Goal: Transaction & Acquisition: Download file/media

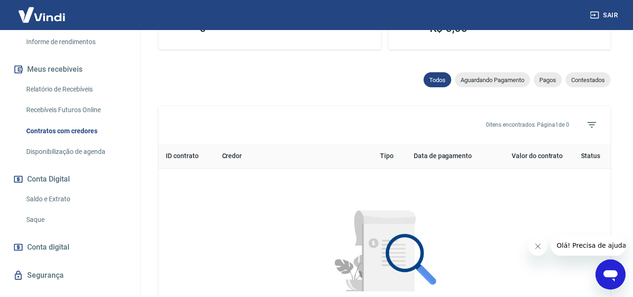
scroll to position [187, 0]
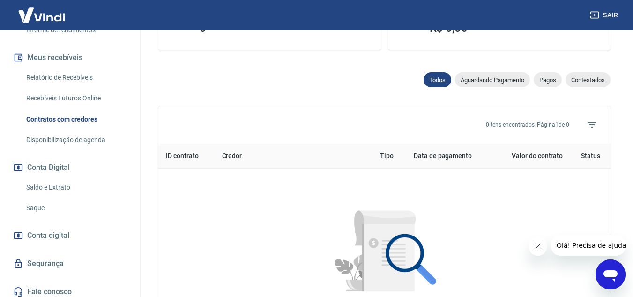
drag, startPoint x: 69, startPoint y: 197, endPoint x: 67, endPoint y: 202, distance: 5.9
click at [69, 197] on link "Saldo e Extrato" at bounding box center [75, 187] width 106 height 19
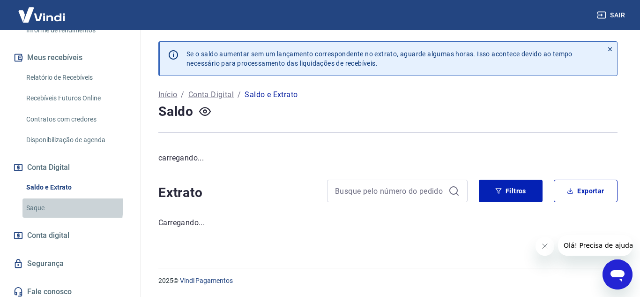
click at [48, 216] on link "Saque" at bounding box center [75, 207] width 106 height 19
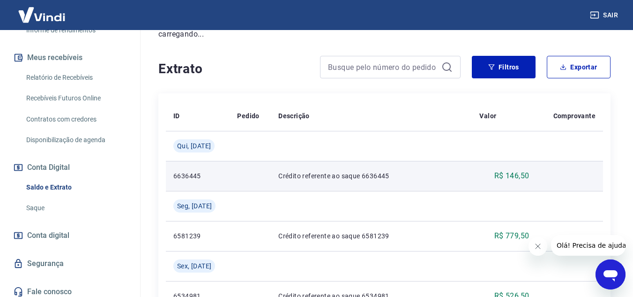
scroll to position [141, 0]
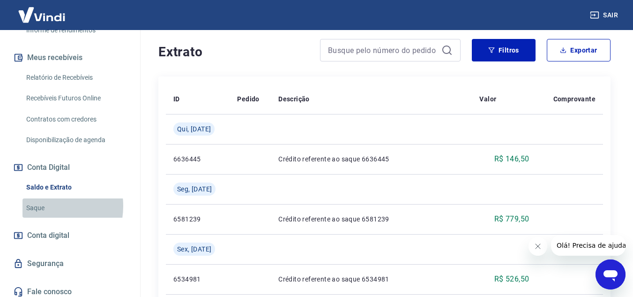
drag, startPoint x: 42, startPoint y: 216, endPoint x: 49, endPoint y: 202, distance: 15.7
click at [44, 216] on link "Saque" at bounding box center [75, 207] width 106 height 19
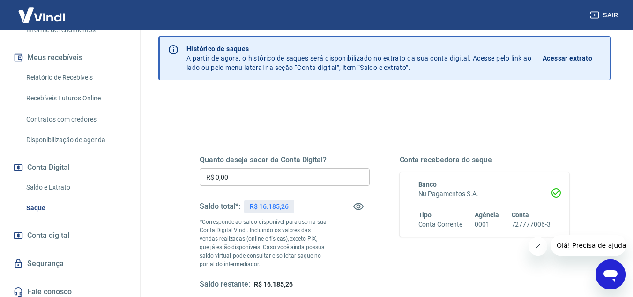
scroll to position [47, 0]
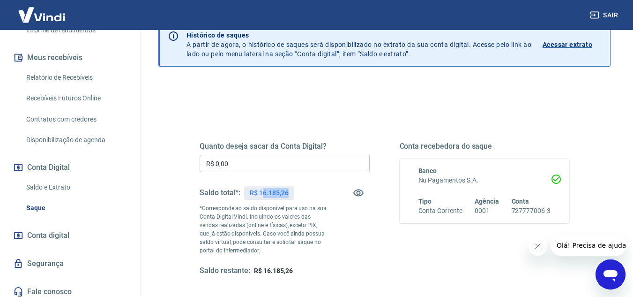
drag, startPoint x: 262, startPoint y: 192, endPoint x: 289, endPoint y: 191, distance: 26.7
click at [289, 191] on div "R$ 16.185,26" at bounding box center [269, 193] width 50 height 14
click at [292, 193] on div "R$ 16.185,26" at bounding box center [269, 193] width 50 height 14
drag, startPoint x: 292, startPoint y: 191, endPoint x: 260, endPoint y: 194, distance: 32.9
click at [260, 194] on div "R$ 16.185,26" at bounding box center [269, 193] width 50 height 14
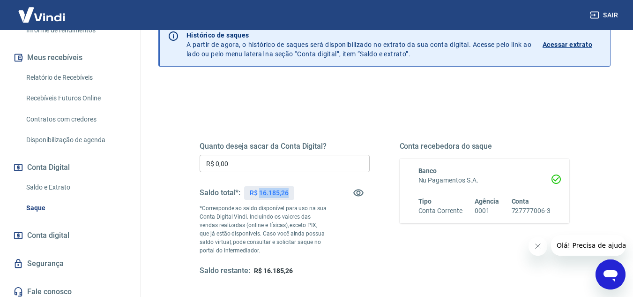
copy p "16.185,26"
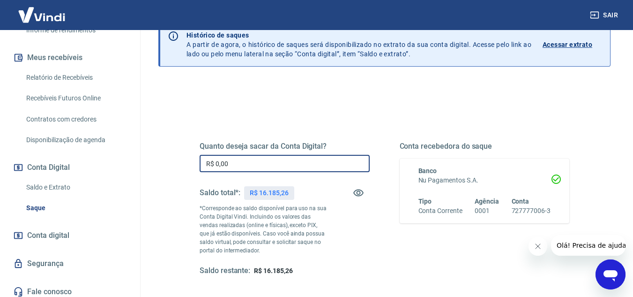
click at [252, 170] on input "R$ 0,00" at bounding box center [285, 163] width 170 height 17
paste input "text"
drag, startPoint x: 240, startPoint y: 168, endPoint x: 216, endPoint y: 165, distance: 24.7
click at [216, 165] on input "R$ 0,00" at bounding box center [285, 163] width 170 height 17
paste input "16.185,26"
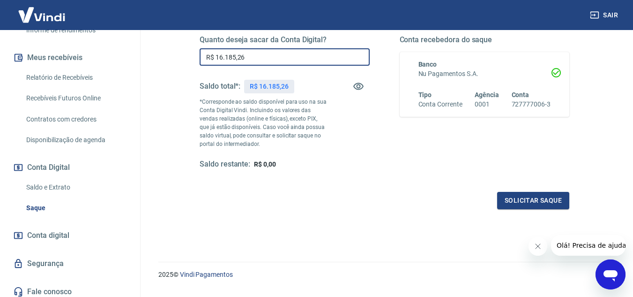
scroll to position [175, 0]
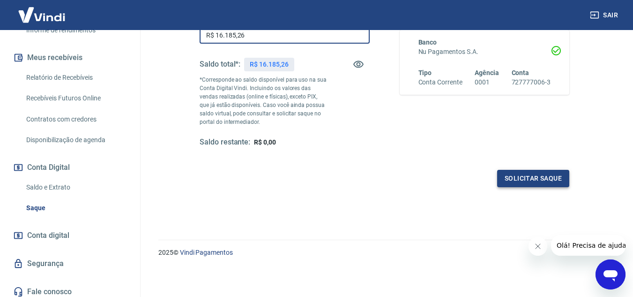
type input "R$ 16.185,26"
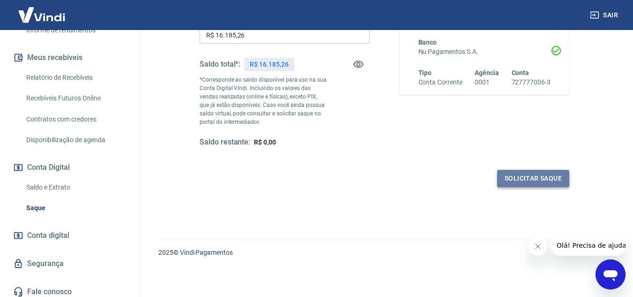
click at [548, 180] on button "Solicitar saque" at bounding box center [533, 178] width 72 height 17
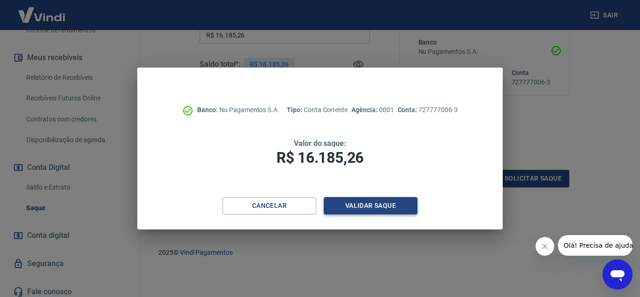
click at [393, 206] on button "Validar saque" at bounding box center [371, 205] width 94 height 17
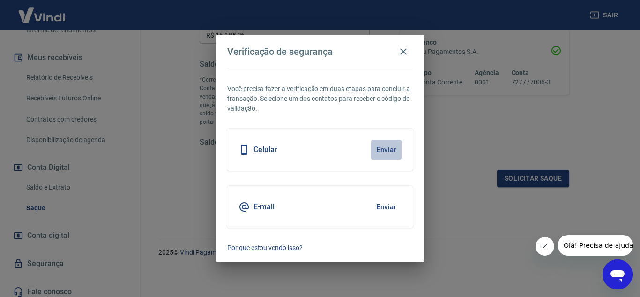
click at [392, 144] on button "Enviar" at bounding box center [386, 150] width 30 height 20
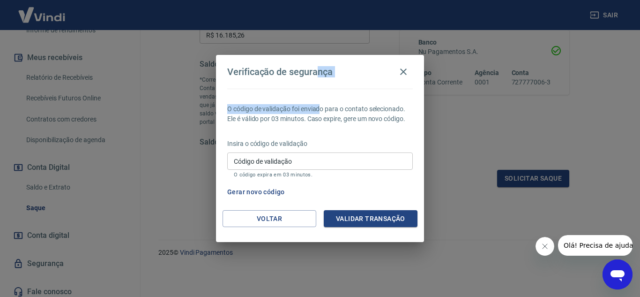
drag, startPoint x: 320, startPoint y: 68, endPoint x: 320, endPoint y: 89, distance: 21.1
click at [320, 89] on div "Verificação de segurança O código de validação foi enviado para o contato selec…" at bounding box center [320, 148] width 208 height 187
click at [349, 72] on div "Verificação de segurança" at bounding box center [320, 71] width 186 height 19
click at [289, 74] on h4 "Verificação de segurança" at bounding box center [279, 71] width 105 height 11
drag, startPoint x: 345, startPoint y: 68, endPoint x: 337, endPoint y: 78, distance: 12.4
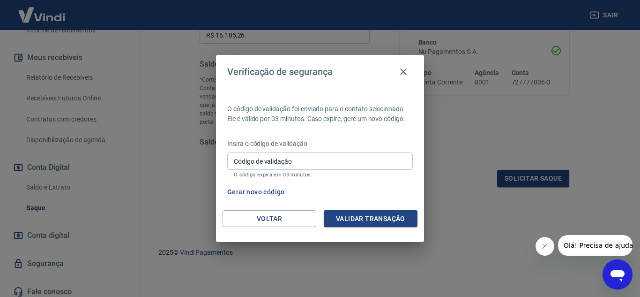
click at [337, 78] on div "Verificação de segurança" at bounding box center [320, 71] width 186 height 19
click at [288, 66] on h4 "Verificação de segurança" at bounding box center [279, 71] width 105 height 11
drag, startPoint x: 331, startPoint y: 72, endPoint x: 228, endPoint y: 73, distance: 103.1
click at [228, 73] on div "Verificação de segurança" at bounding box center [320, 71] width 186 height 19
click at [325, 73] on h4 "Verificação de segurança" at bounding box center [279, 71] width 105 height 11
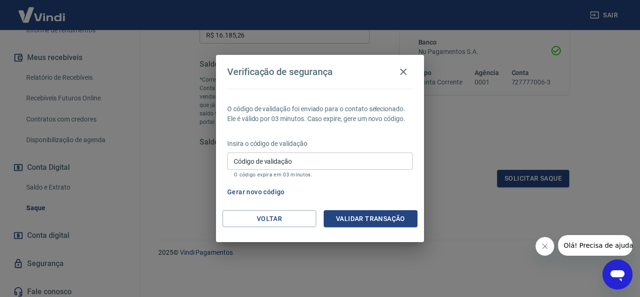
click at [278, 74] on h4 "Verificação de segurança" at bounding box center [279, 71] width 105 height 11
click at [405, 72] on icon "button" at bounding box center [403, 71] width 11 height 11
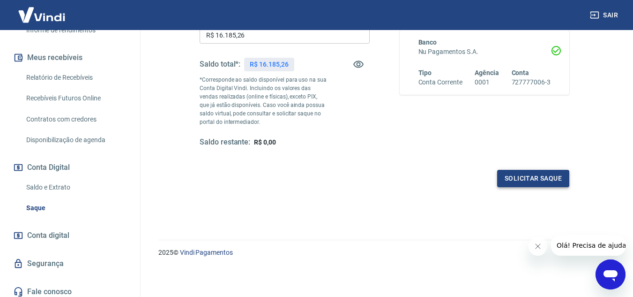
click at [511, 178] on button "Solicitar saque" at bounding box center [533, 178] width 72 height 17
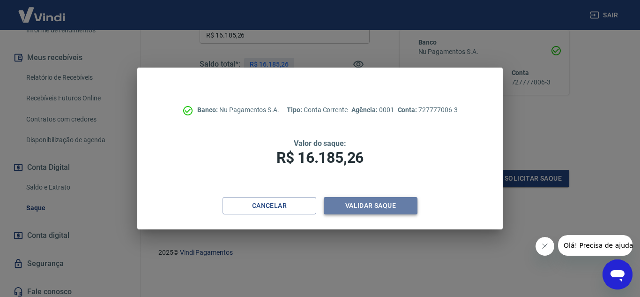
click at [391, 207] on button "Validar saque" at bounding box center [371, 205] width 94 height 17
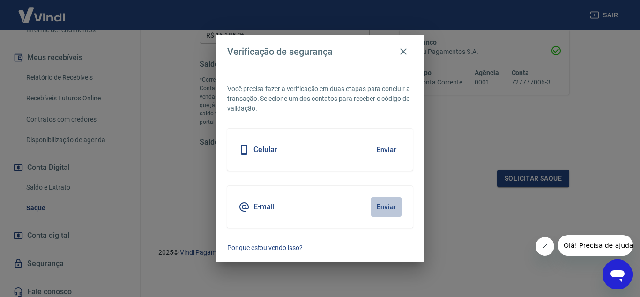
click at [386, 202] on button "Enviar" at bounding box center [386, 207] width 30 height 20
drag, startPoint x: 289, startPoint y: 202, endPoint x: 380, endPoint y: 201, distance: 90.9
click at [291, 202] on div "E-mail Enviar" at bounding box center [320, 207] width 186 height 42
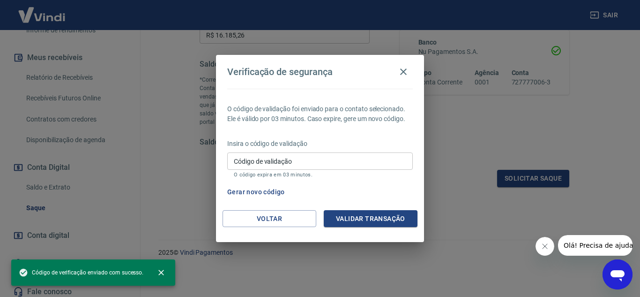
click at [383, 205] on div "O código de validação foi enviado para o contato selecionado. Ele é válido por …" at bounding box center [320, 149] width 208 height 121
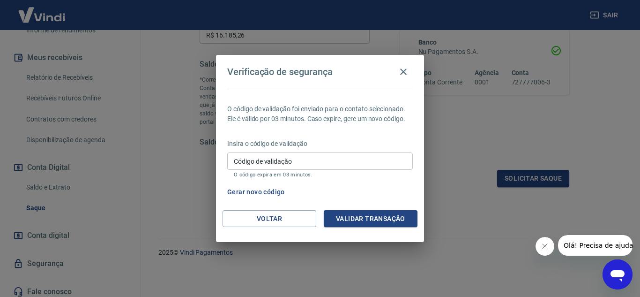
drag, startPoint x: 384, startPoint y: 188, endPoint x: 432, endPoint y: 18, distance: 176.7
click at [384, 187] on div "Gerar novo código" at bounding box center [318, 191] width 189 height 17
click at [408, 69] on icon "button" at bounding box center [403, 71] width 11 height 11
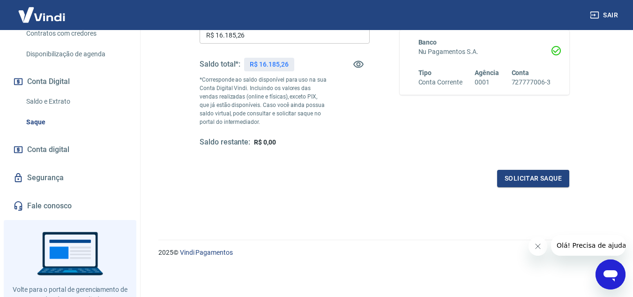
scroll to position [281, 0]
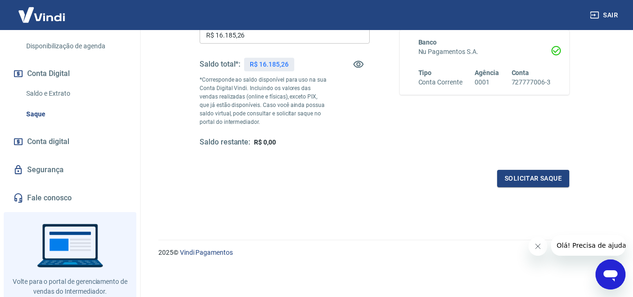
click at [75, 201] on link "Fale conosco" at bounding box center [70, 197] width 118 height 21
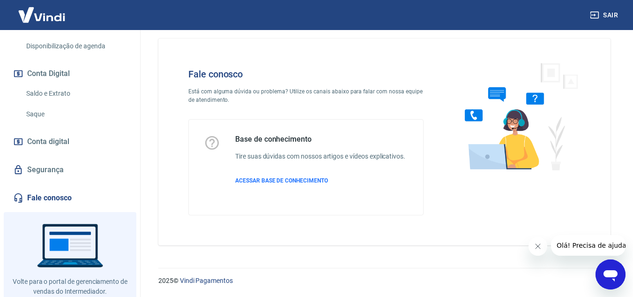
scroll to position [10, 0]
click at [307, 180] on span "ACESSAR BASE DE CONHECIMENTO" at bounding box center [281, 180] width 93 height 7
click at [65, 176] on link "Segurança" at bounding box center [70, 169] width 118 height 21
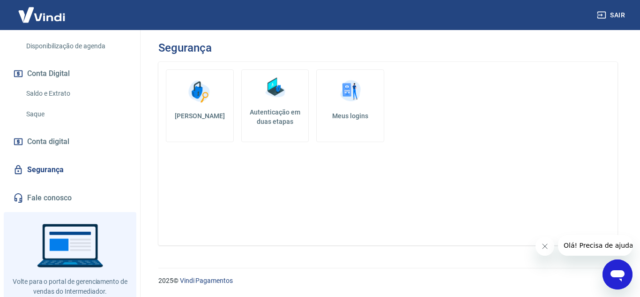
drag, startPoint x: 493, startPoint y: 108, endPoint x: 480, endPoint y: 111, distance: 12.4
click at [493, 108] on div "Alterar senha Autenticação em duas etapas Meus logins" at bounding box center [387, 153] width 459 height 183
click at [290, 107] on h5 "Autenticação em duas etapas" at bounding box center [276, 116] width 60 height 19
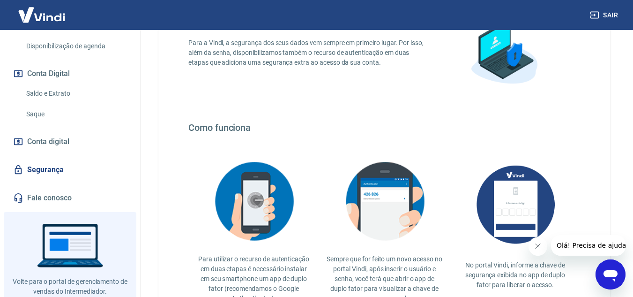
scroll to position [222, 0]
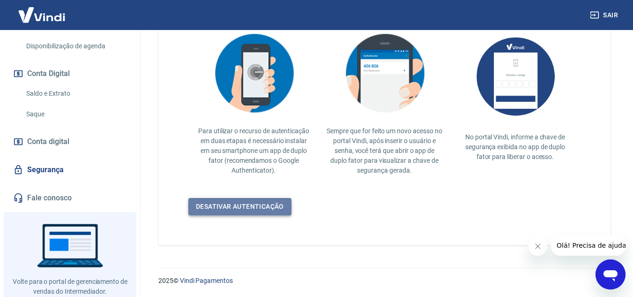
click at [257, 206] on link "Desativar autenticação" at bounding box center [239, 206] width 103 height 17
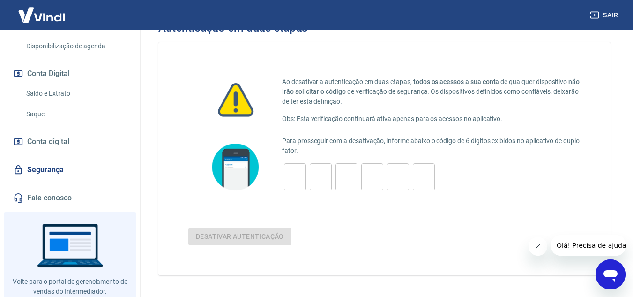
scroll to position [3, 0]
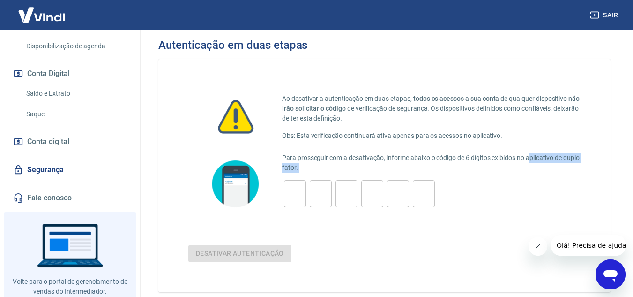
drag, startPoint x: 531, startPoint y: 160, endPoint x: 507, endPoint y: 176, distance: 28.5
click at [507, 176] on div "Para prosseguir com a desativação, informe abaixo o código de 6 dígitos exibido…" at bounding box center [431, 184] width 299 height 62
copy div "plicativo de duplo fator. ​ ​ ​ ​ ​"
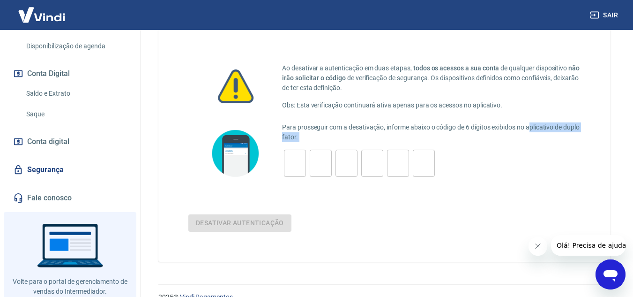
scroll to position [50, 0]
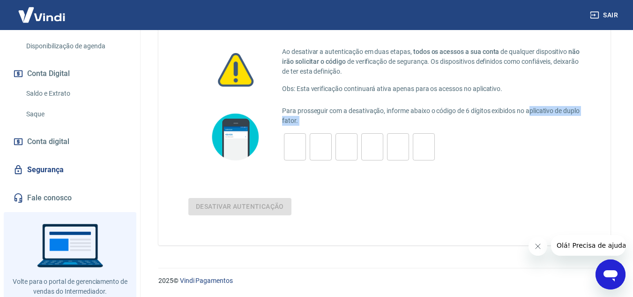
click at [45, 180] on link "Segurança" at bounding box center [70, 169] width 118 height 21
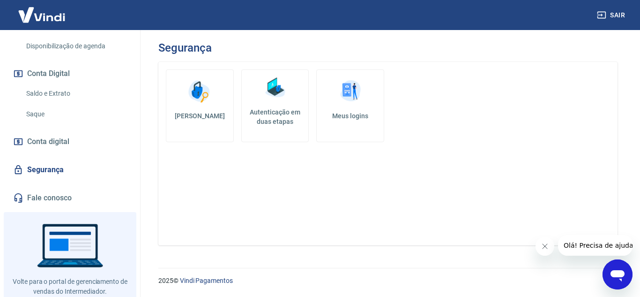
click at [349, 109] on link "Meus logins" at bounding box center [350, 105] width 68 height 73
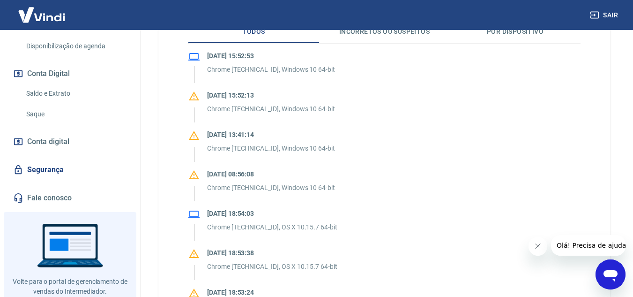
scroll to position [94, 0]
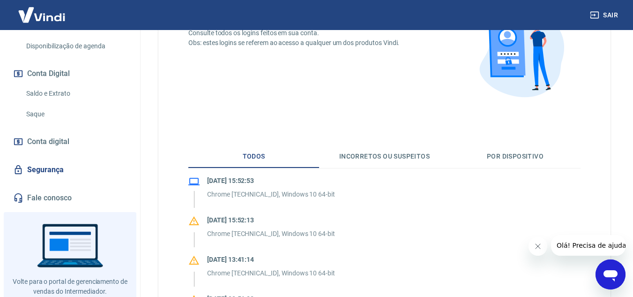
click at [390, 156] on button "Incorretos ou suspeitos" at bounding box center [384, 156] width 131 height 22
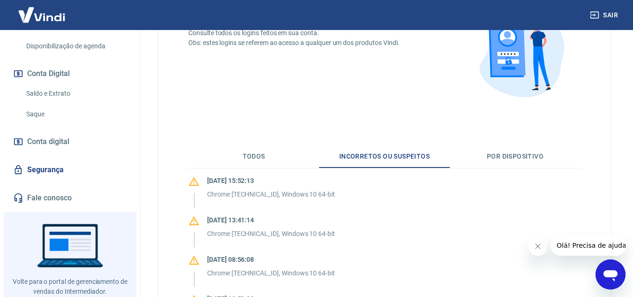
click at [526, 154] on button "Por dispositivo" at bounding box center [515, 156] width 131 height 22
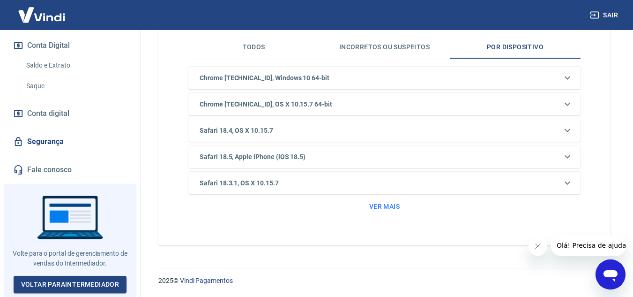
scroll to position [268, 0]
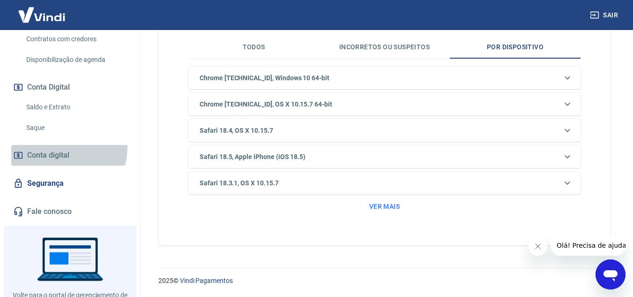
click at [68, 158] on span "Conta digital" at bounding box center [48, 155] width 42 height 13
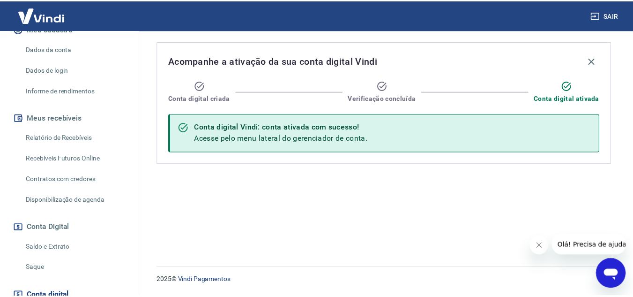
scroll to position [80, 0]
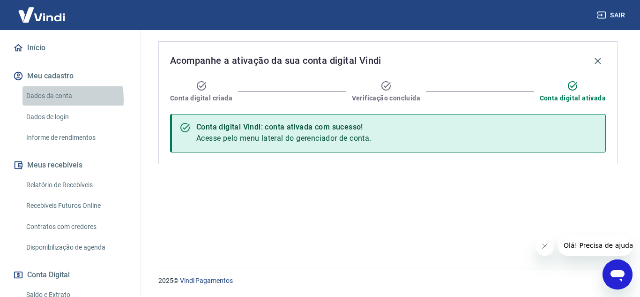
click at [54, 105] on link "Dados da conta" at bounding box center [75, 95] width 106 height 19
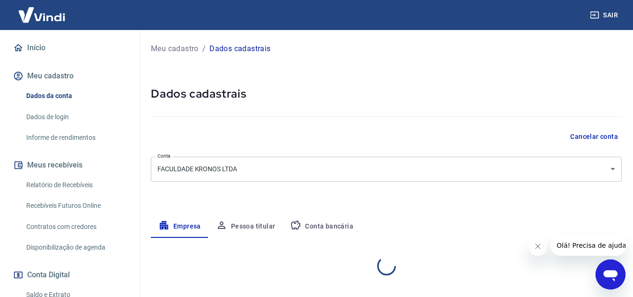
select select "PB"
select select "business"
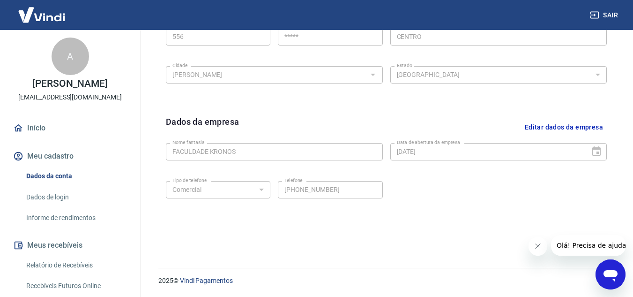
click at [57, 204] on link "Dados de login" at bounding box center [75, 196] width 106 height 19
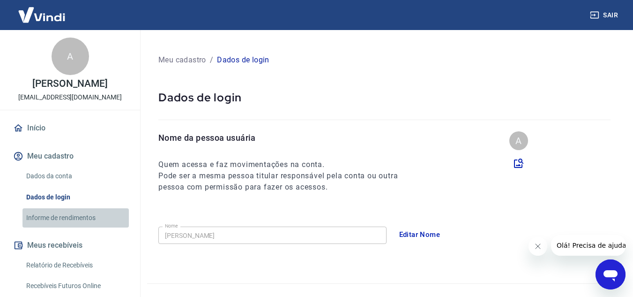
click at [82, 227] on link "Informe de rendimentos" at bounding box center [75, 217] width 106 height 19
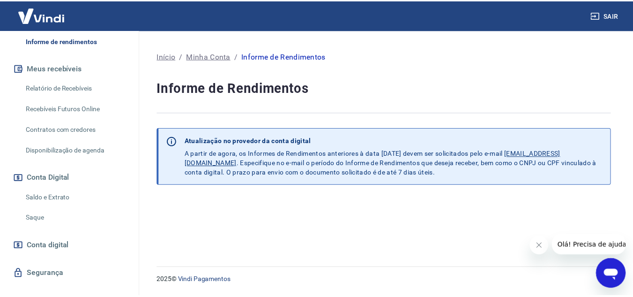
scroll to position [187, 0]
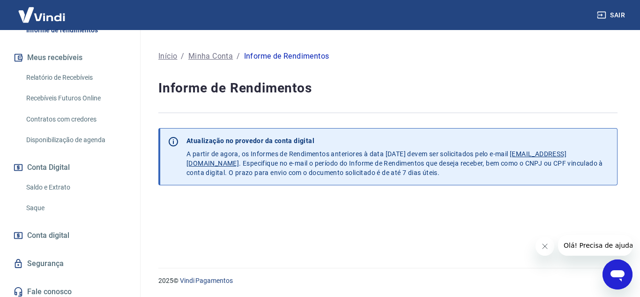
click at [88, 125] on link "Contratos com credores" at bounding box center [75, 119] width 106 height 19
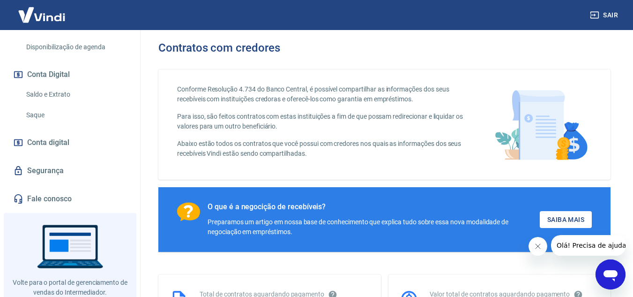
scroll to position [281, 0]
click at [46, 173] on link "Segurança" at bounding box center [70, 169] width 118 height 21
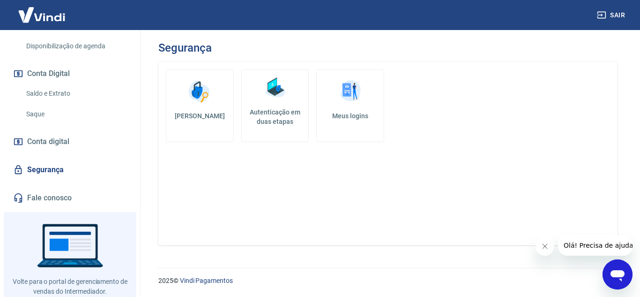
click at [298, 122] on h5 "Autenticação em duas etapas" at bounding box center [276, 116] width 60 height 19
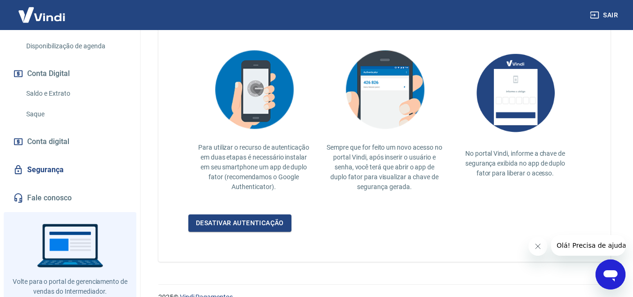
scroll to position [222, 0]
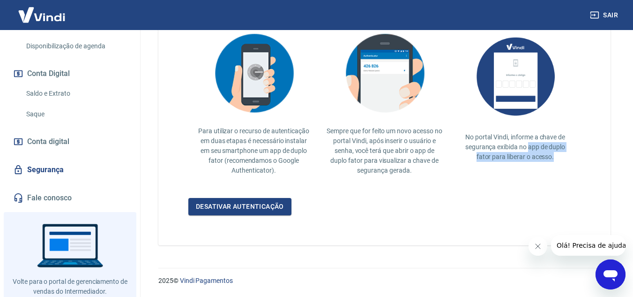
drag, startPoint x: 554, startPoint y: 159, endPoint x: 640, endPoint y: 107, distance: 100.7
click at [529, 149] on p "No portal Vindi, informe a chave de segurança exibida no app de duplo fator par…" at bounding box center [515, 147] width 116 height 30
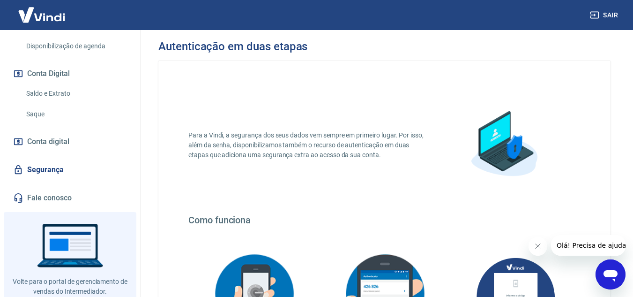
scroll to position [0, 0]
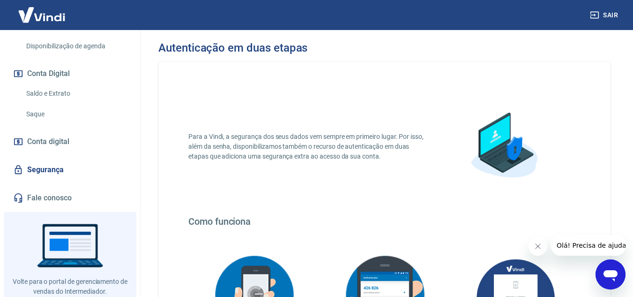
drag, startPoint x: 493, startPoint y: 129, endPoint x: 471, endPoint y: 127, distance: 21.6
click at [493, 128] on img at bounding box center [504, 146] width 94 height 94
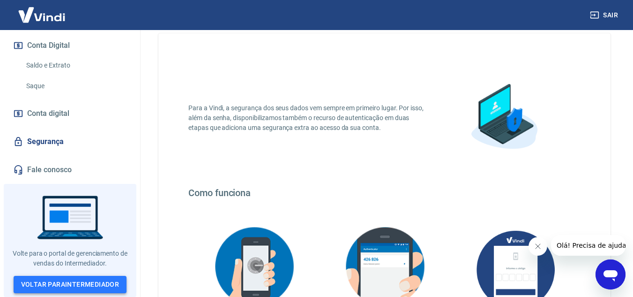
scroll to position [141, 0]
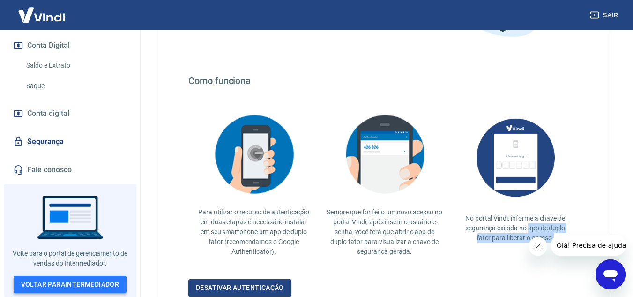
click at [97, 280] on link "Voltar para Intermediador" at bounding box center [70, 284] width 113 height 17
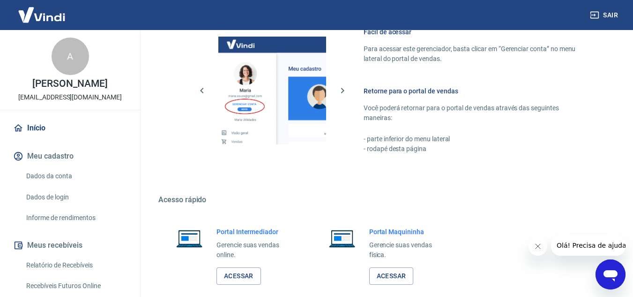
scroll to position [472, 0]
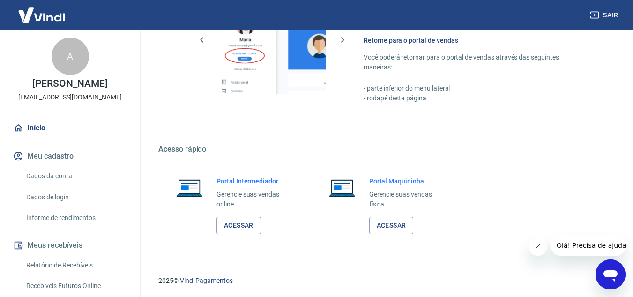
click at [538, 241] on button "Fechar mensagem da empresa" at bounding box center [537, 246] width 19 height 19
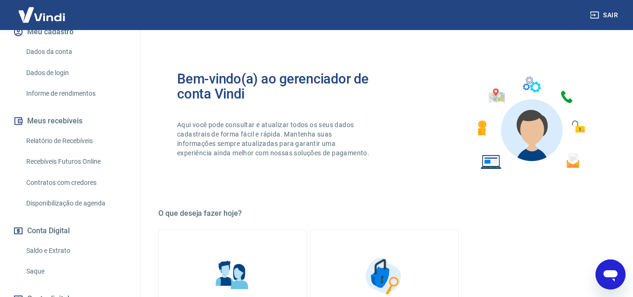
scroll to position [141, 0]
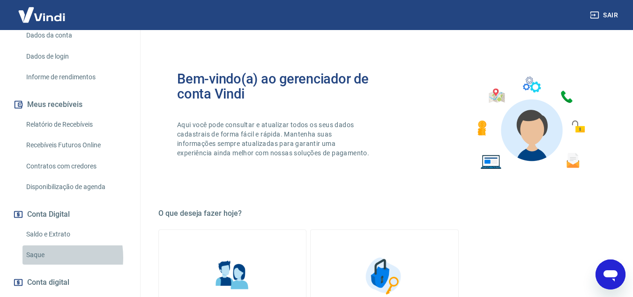
click at [36, 264] on link "Saque" at bounding box center [75, 254] width 106 height 19
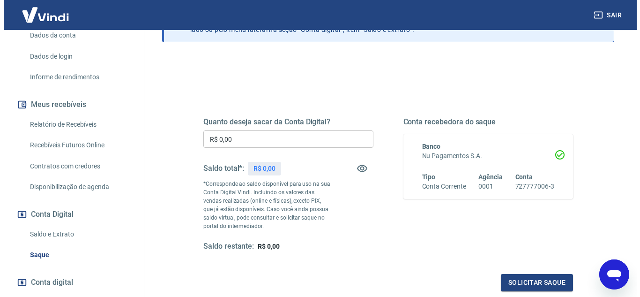
scroll to position [94, 0]
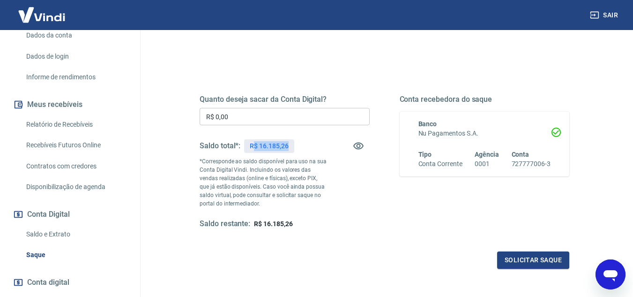
drag, startPoint x: 254, startPoint y: 145, endPoint x: 289, endPoint y: 146, distance: 35.7
click at [289, 146] on div "R$ 16.185,26" at bounding box center [269, 146] width 50 height 14
drag, startPoint x: 307, startPoint y: 213, endPoint x: 253, endPoint y: 222, distance: 54.1
click at [253, 222] on div "Quanto deseja sacar da Conta Digital? R$ 0,00 ​ Saldo total*: R$ 16.185,26 *Cor…" at bounding box center [285, 162] width 170 height 134
copy span "R$ 16.185,26"
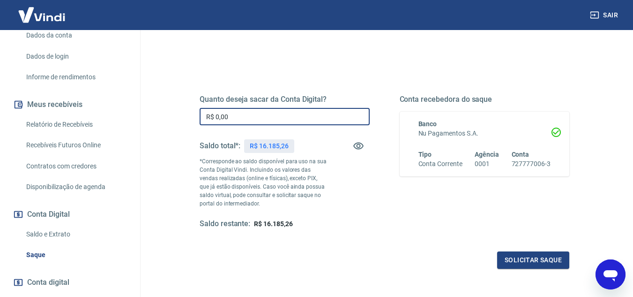
click at [217, 121] on input "R$ 0,00" at bounding box center [285, 116] width 170 height 17
paste input "text"
drag, startPoint x: 254, startPoint y: 118, endPoint x: 120, endPoint y: 125, distance: 134.2
click at [120, 125] on div "Sair A ADALBERTO FERREIRA DA MOTA direcaokronosnexus@gmail.com Início Meu cadas…" at bounding box center [316, 54] width 633 height 297
paste input "16.185,26"
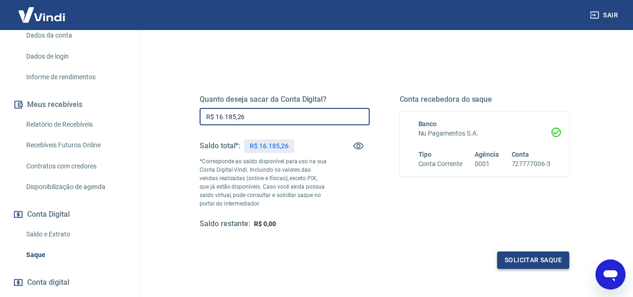
type input "R$ 16.185,26"
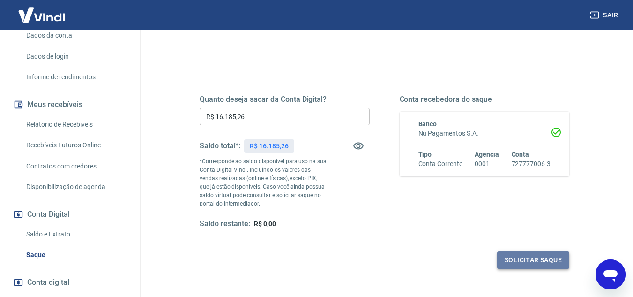
click at [531, 255] on button "Solicitar saque" at bounding box center [533, 259] width 72 height 17
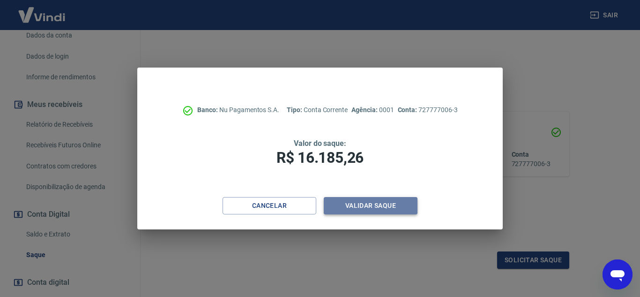
click at [375, 204] on button "Validar saque" at bounding box center [371, 205] width 94 height 17
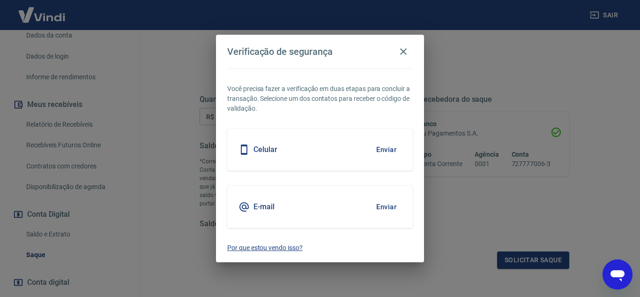
click at [276, 253] on p "Por que estou vendo isso?" at bounding box center [320, 248] width 186 height 10
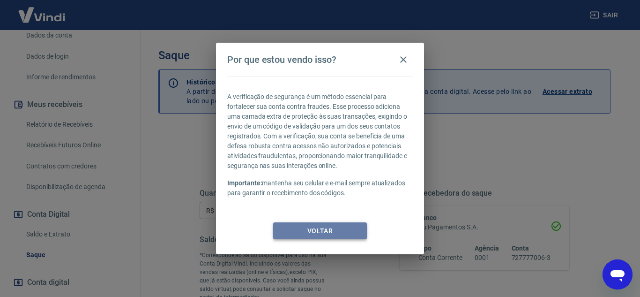
click at [354, 230] on button "Voltar" at bounding box center [320, 230] width 94 height 17
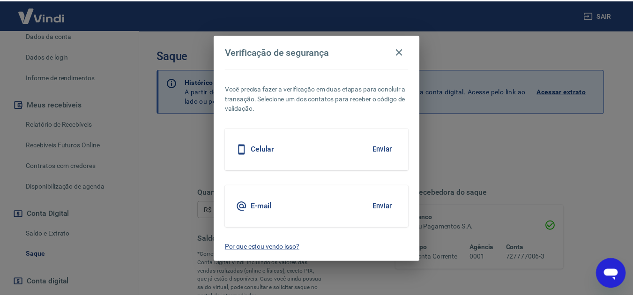
scroll to position [175, 0]
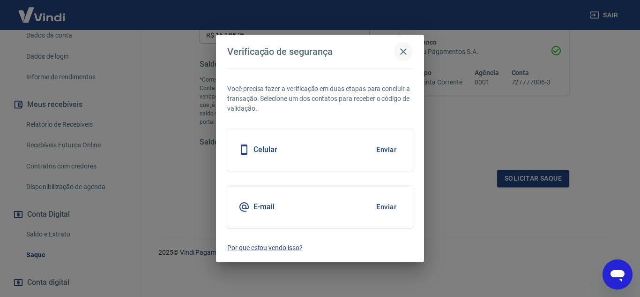
click at [406, 51] on icon "button" at bounding box center [403, 51] width 11 height 11
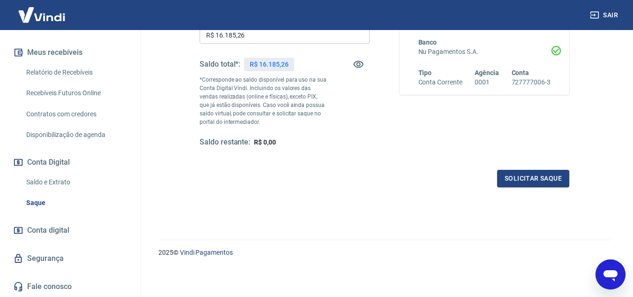
scroll to position [202, 0]
click at [71, 277] on link "Fale conosco" at bounding box center [70, 286] width 118 height 21
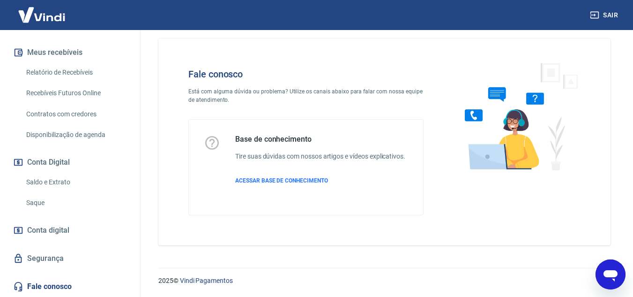
scroll to position [10, 0]
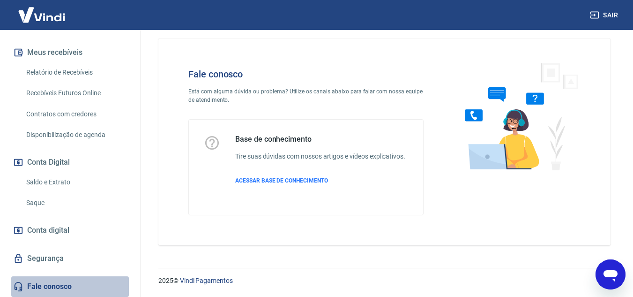
click at [72, 285] on link "Fale conosco" at bounding box center [70, 286] width 118 height 21
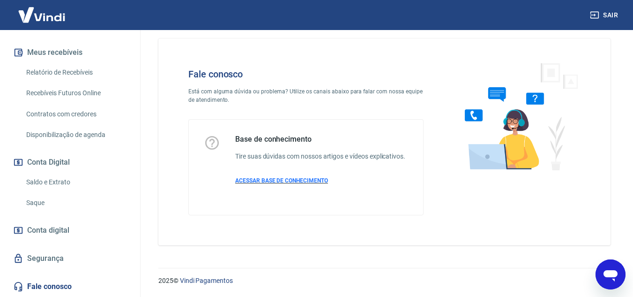
click at [312, 178] on span "ACESSAR BASE DE CONHECIMENTO" at bounding box center [281, 180] width 93 height 7
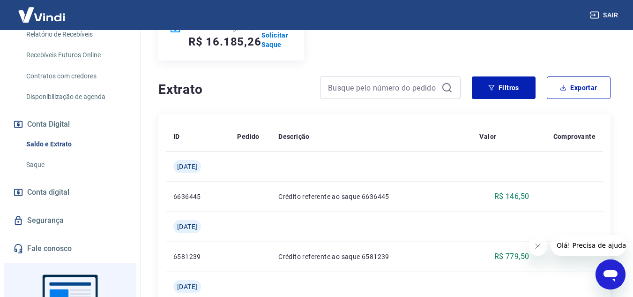
scroll to position [234, 0]
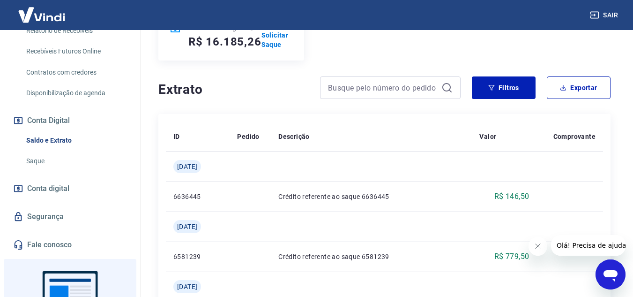
click at [40, 170] on link "Saque" at bounding box center [75, 160] width 106 height 19
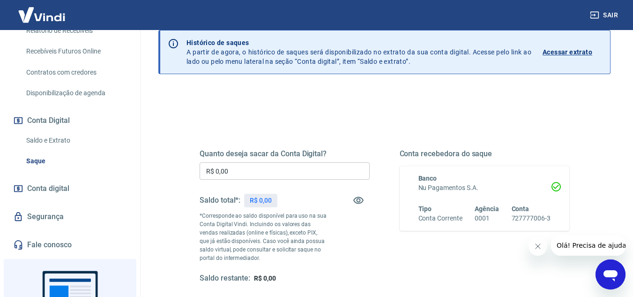
scroll to position [141, 0]
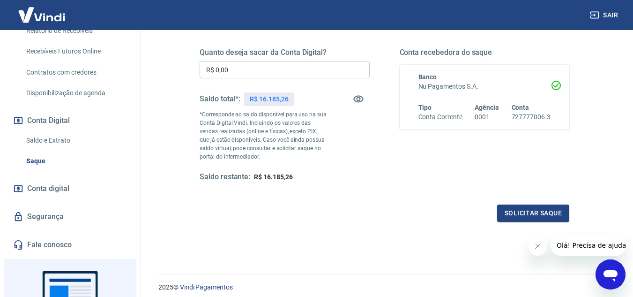
click at [426, 195] on div "Quanto deseja sacar da Conta Digital? R$ 0,00 ​ Saldo total*: R$ 16.185,26 *Cor…" at bounding box center [385, 123] width 370 height 196
click at [57, 221] on link "Segurança" at bounding box center [70, 216] width 118 height 21
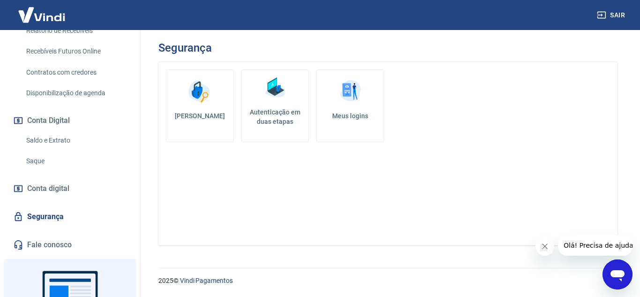
click at [107, 36] on link "Relatório de Recebíveis" at bounding box center [75, 30] width 106 height 19
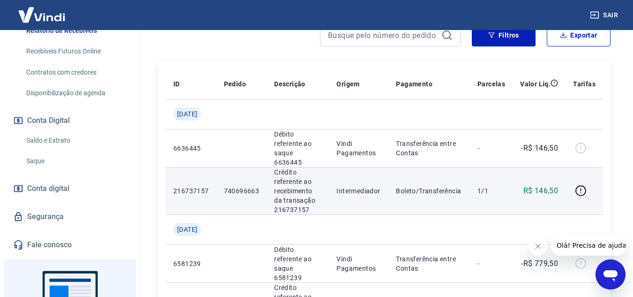
scroll to position [94, 0]
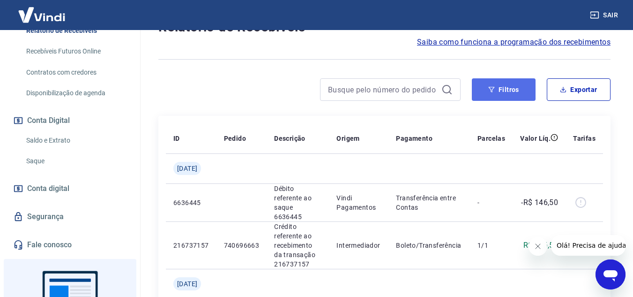
click at [531, 90] on button "Filtros" at bounding box center [504, 89] width 64 height 22
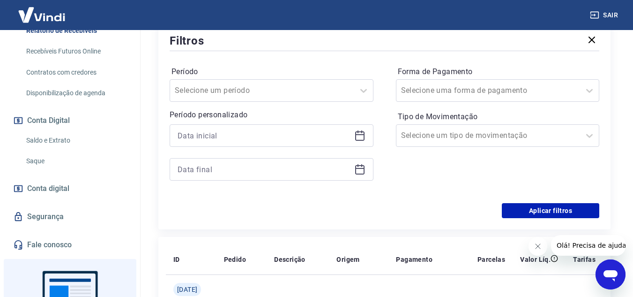
scroll to position [187, 0]
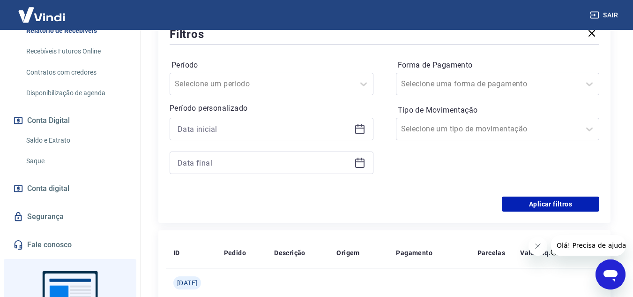
click at [360, 127] on icon at bounding box center [359, 128] width 11 height 11
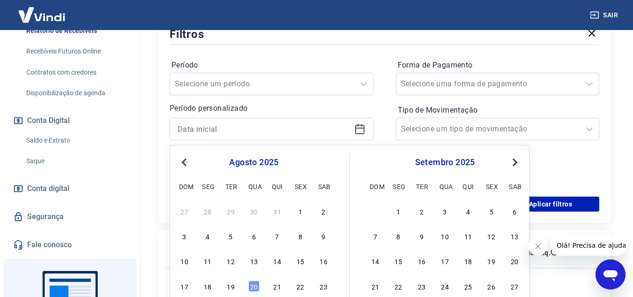
click at [185, 163] on span "Previous Month" at bounding box center [185, 162] width 0 height 11
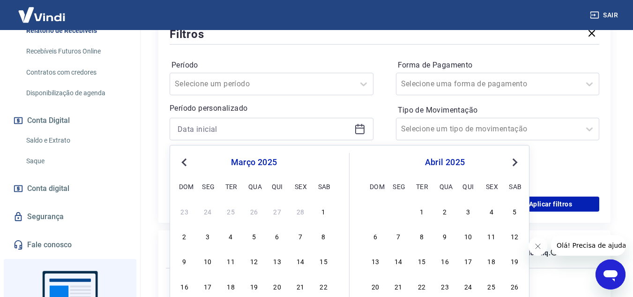
click at [185, 163] on span "Previous Month" at bounding box center [185, 162] width 0 height 11
click at [185, 162] on span "Previous Month" at bounding box center [185, 162] width 0 height 11
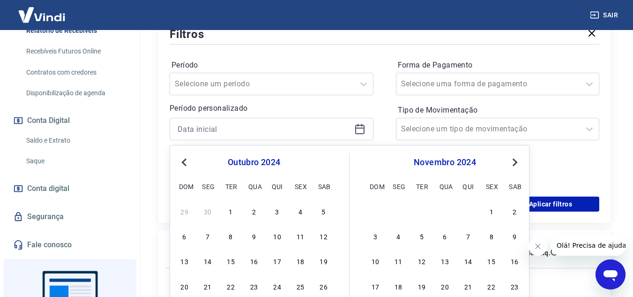
click at [185, 162] on span "Previous Month" at bounding box center [185, 162] width 0 height 11
click at [279, 208] on div "1" at bounding box center [277, 210] width 11 height 11
type input "01/08/2024"
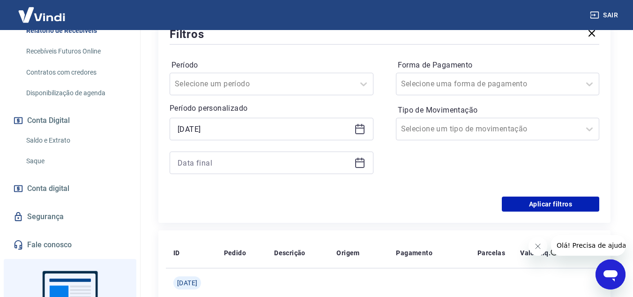
click at [360, 166] on icon at bounding box center [359, 162] width 11 height 11
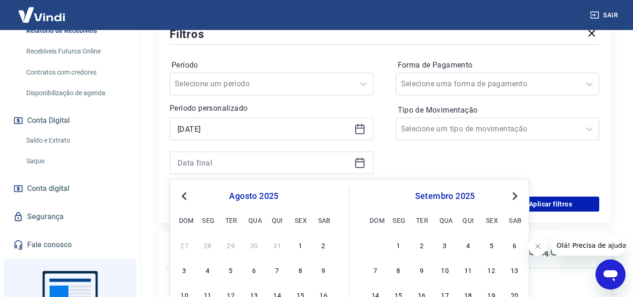
click at [185, 197] on span "Previous Month" at bounding box center [185, 195] width 0 height 11
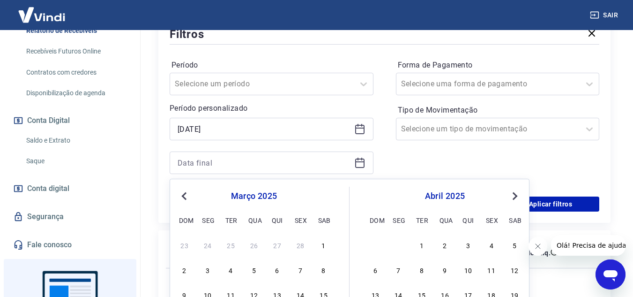
click at [185, 197] on span "Previous Month" at bounding box center [185, 195] width 0 height 11
click at [517, 197] on button "Next Month" at bounding box center [515, 195] width 11 height 11
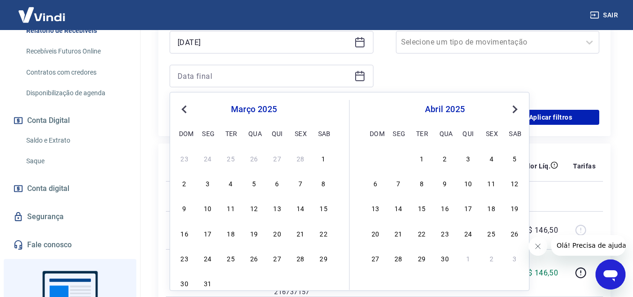
scroll to position [328, 0]
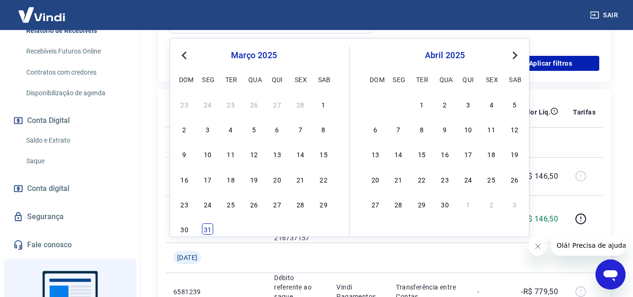
click at [212, 227] on div "31" at bounding box center [207, 228] width 11 height 11
type input "31/03/2025"
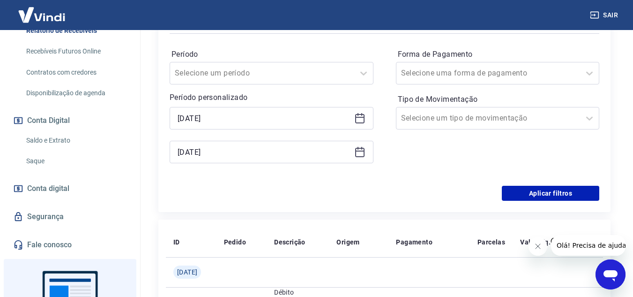
scroll to position [187, 0]
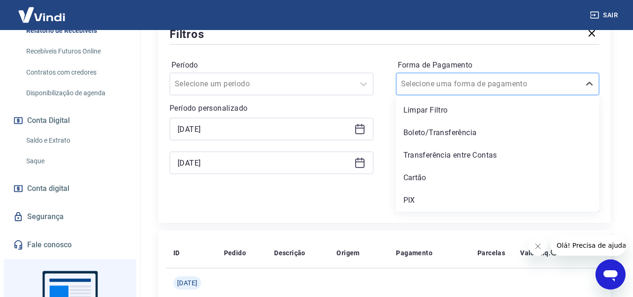
click at [570, 86] on div at bounding box center [488, 83] width 175 height 13
click at [457, 129] on div "Boleto/Transferência" at bounding box center [498, 132] width 204 height 19
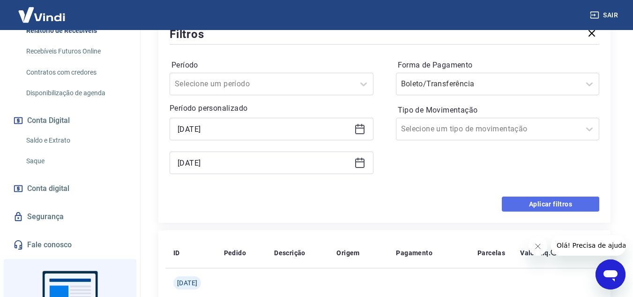
click at [568, 197] on button "Aplicar filtros" at bounding box center [550, 203] width 97 height 15
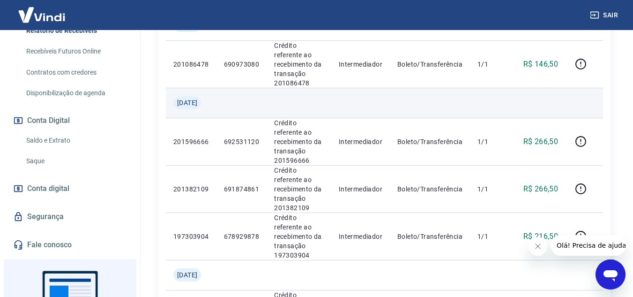
scroll to position [375, 0]
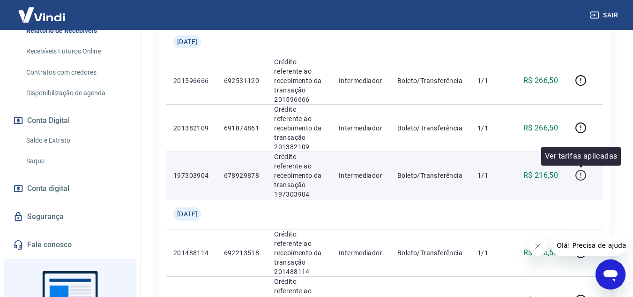
click at [585, 173] on icon "button" at bounding box center [581, 175] width 12 height 12
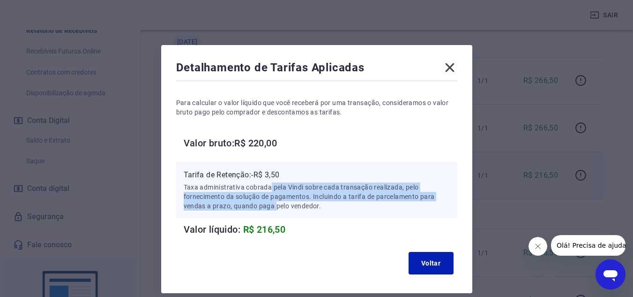
drag, startPoint x: 270, startPoint y: 190, endPoint x: 290, endPoint y: 212, distance: 29.2
click at [278, 215] on div "Tarifa de Retenção: -R$ 3,50 Taxa administrativa cobrada pela Vindi sobre cada …" at bounding box center [316, 190] width 281 height 56
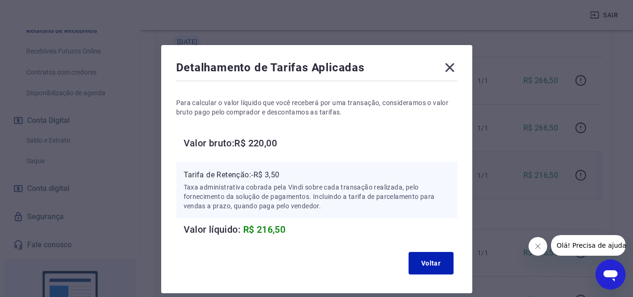
click at [446, 67] on icon at bounding box center [449, 67] width 15 height 15
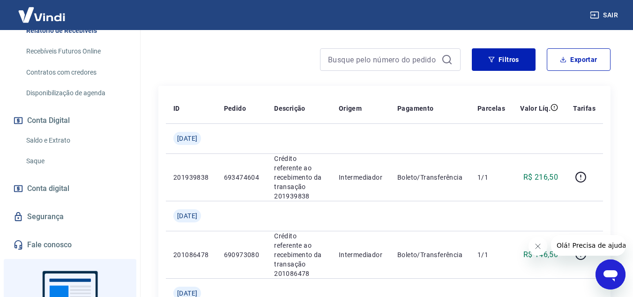
scroll to position [30, 0]
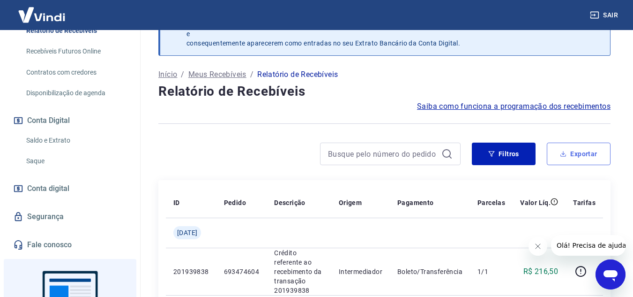
click at [575, 155] on button "Exportar" at bounding box center [579, 153] width 64 height 22
type input "01/08/2024"
type input "31/03/2025"
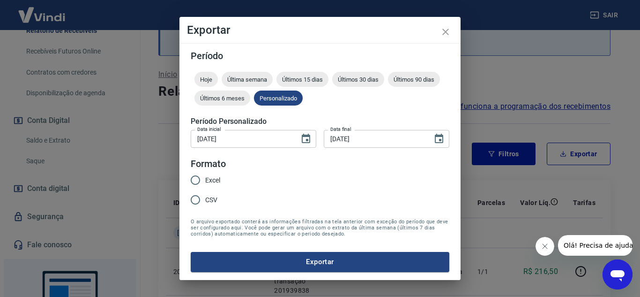
click at [208, 180] on span "Excel" at bounding box center [212, 180] width 15 height 10
click at [205, 180] on input "Excel" at bounding box center [196, 180] width 20 height 20
radio input "true"
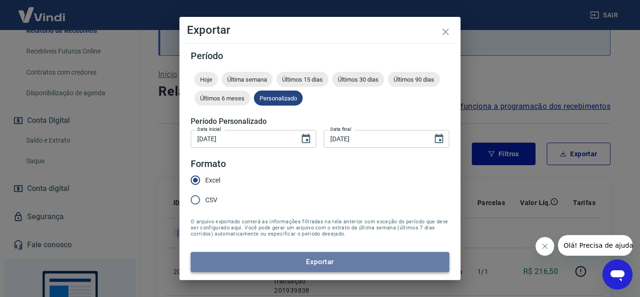
click at [282, 260] on button "Exportar" at bounding box center [320, 262] width 259 height 20
